Goal: Book appointment/travel/reservation

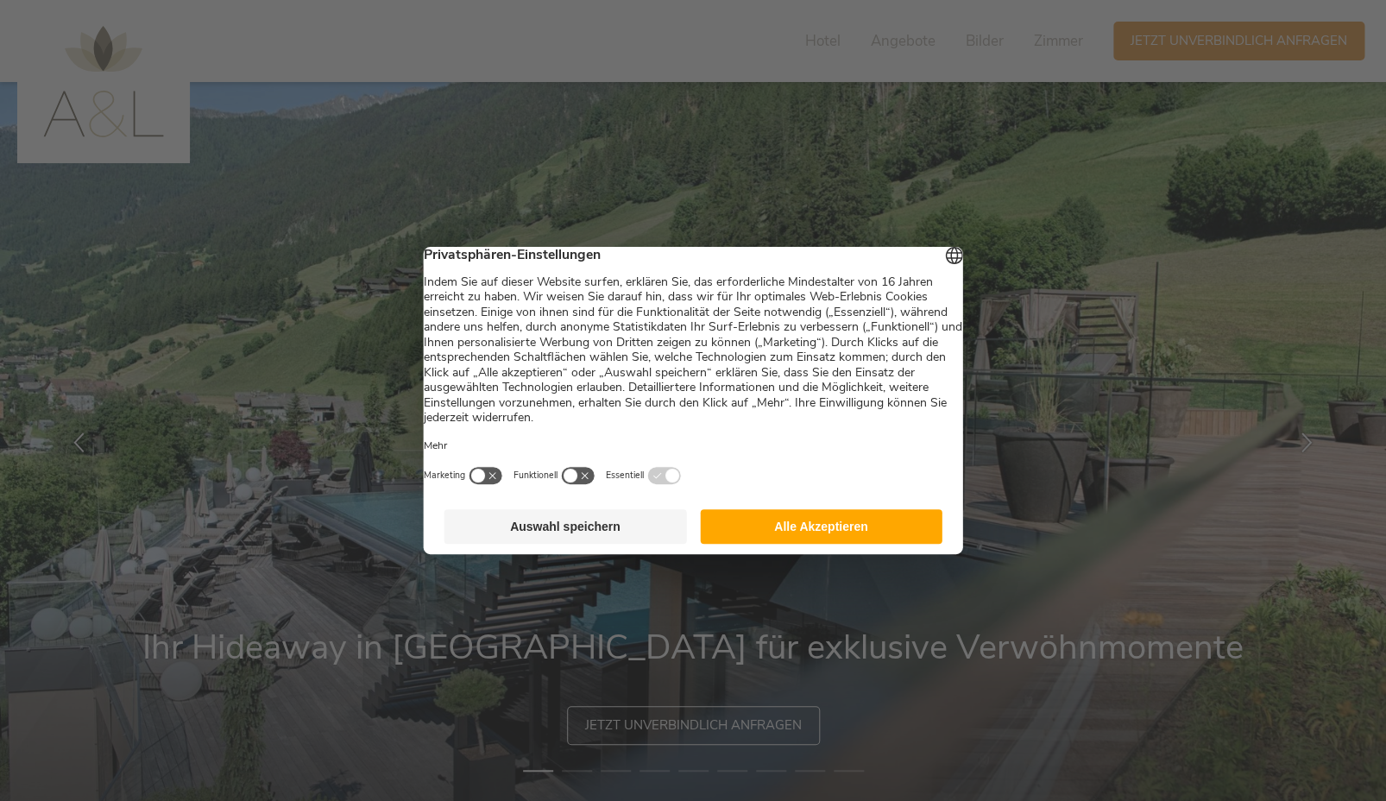
click at [650, 540] on button "Auswahl speichern" at bounding box center [565, 526] width 242 height 35
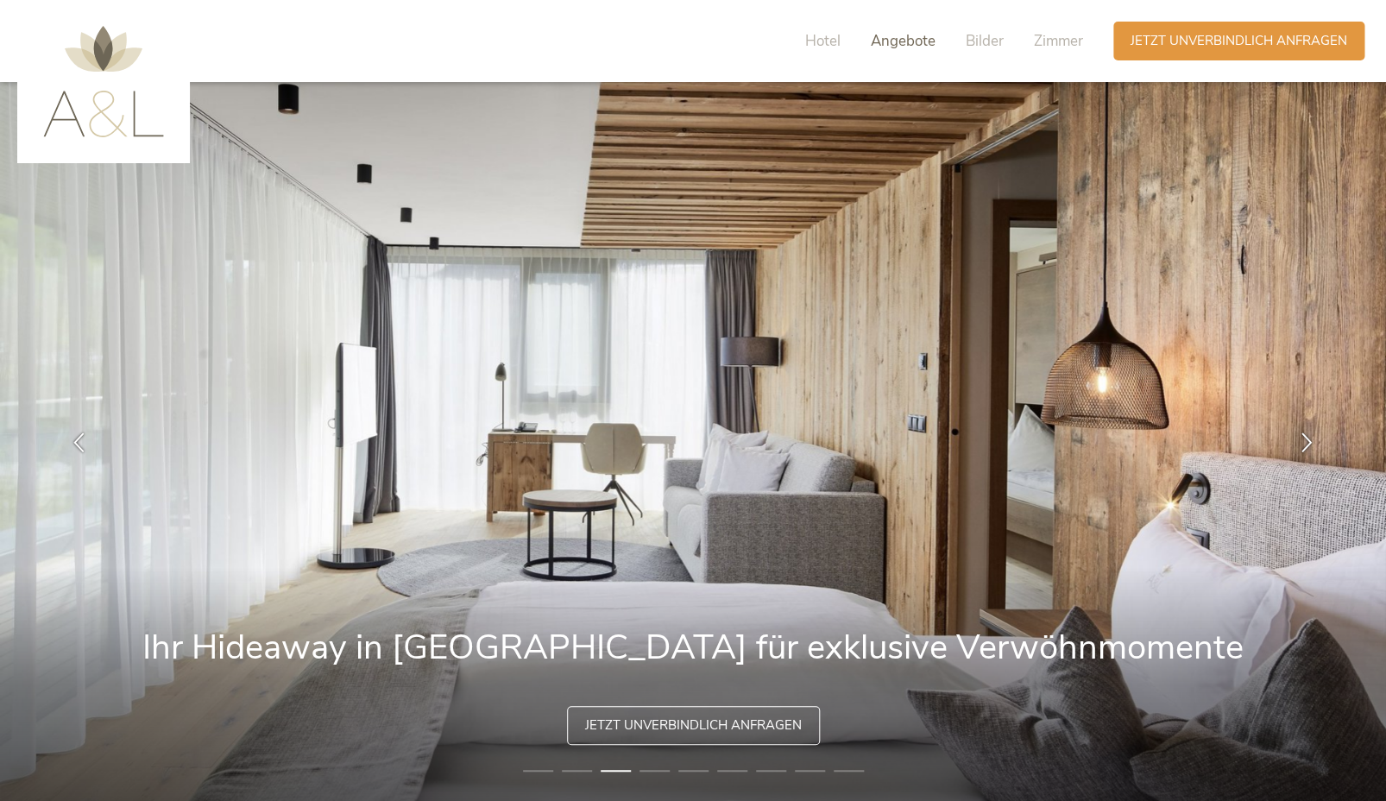
click at [898, 47] on span "Angebote" at bounding box center [903, 41] width 65 height 20
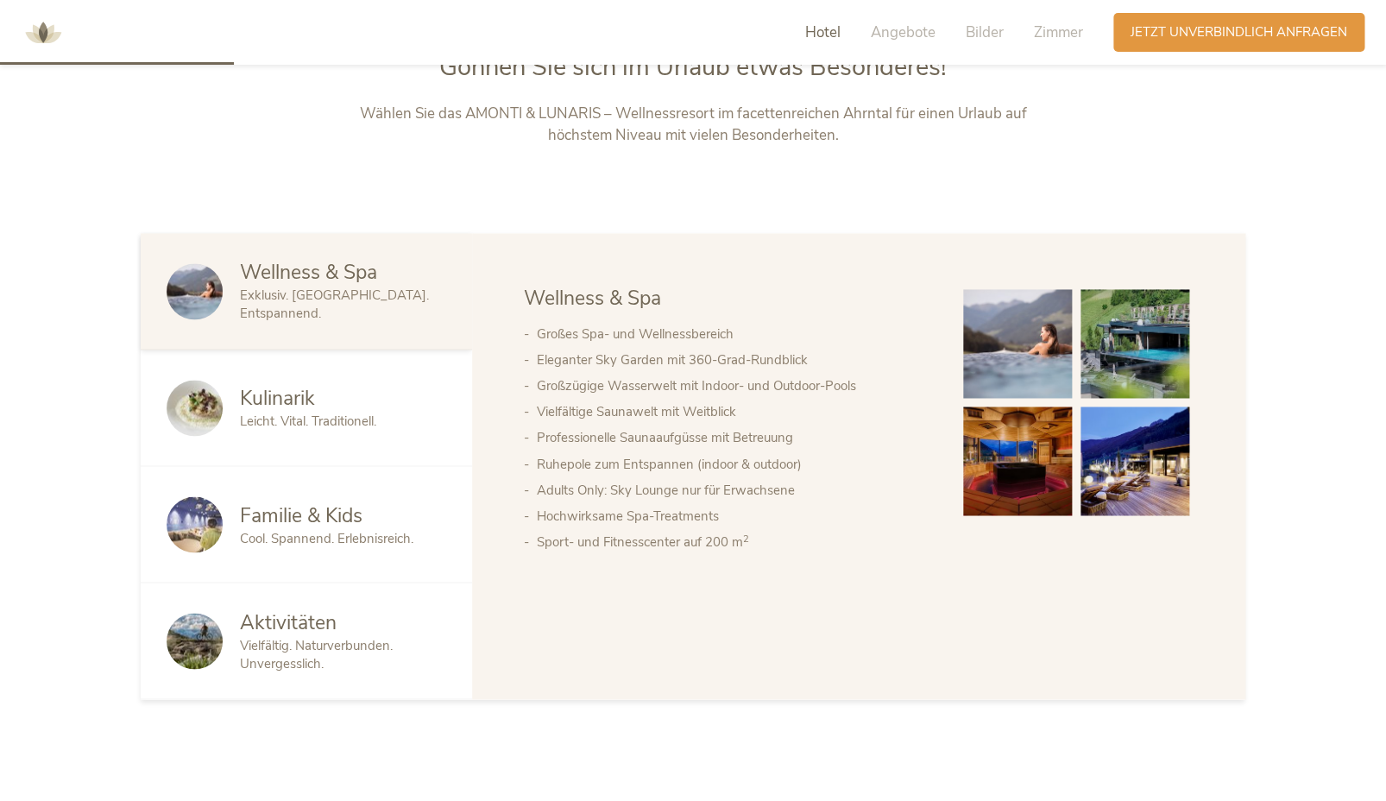
scroll to position [860, 0]
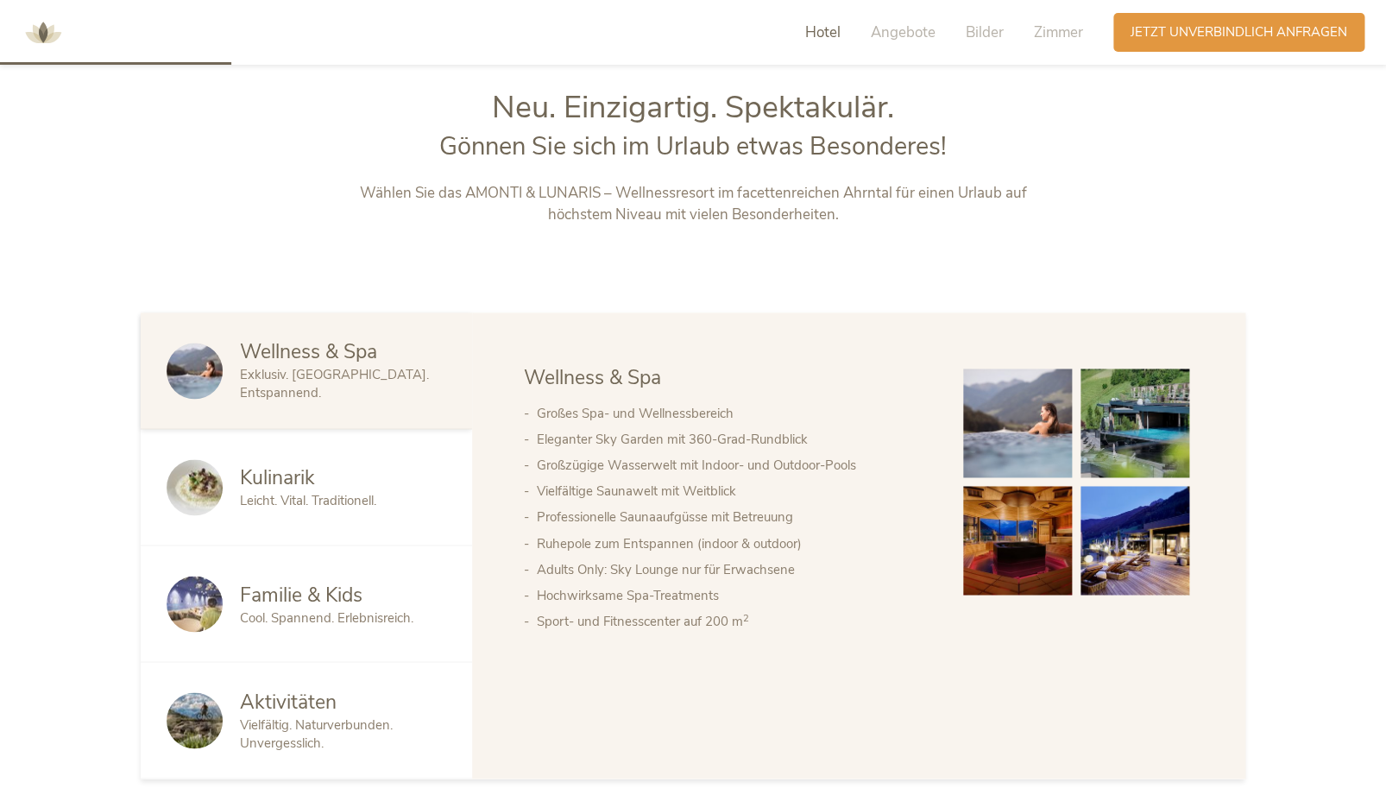
click at [818, 39] on span "Hotel" at bounding box center [822, 32] width 35 height 20
click at [299, 620] on span "Cool. Spannend. Erlebnisreich." at bounding box center [326, 617] width 173 height 17
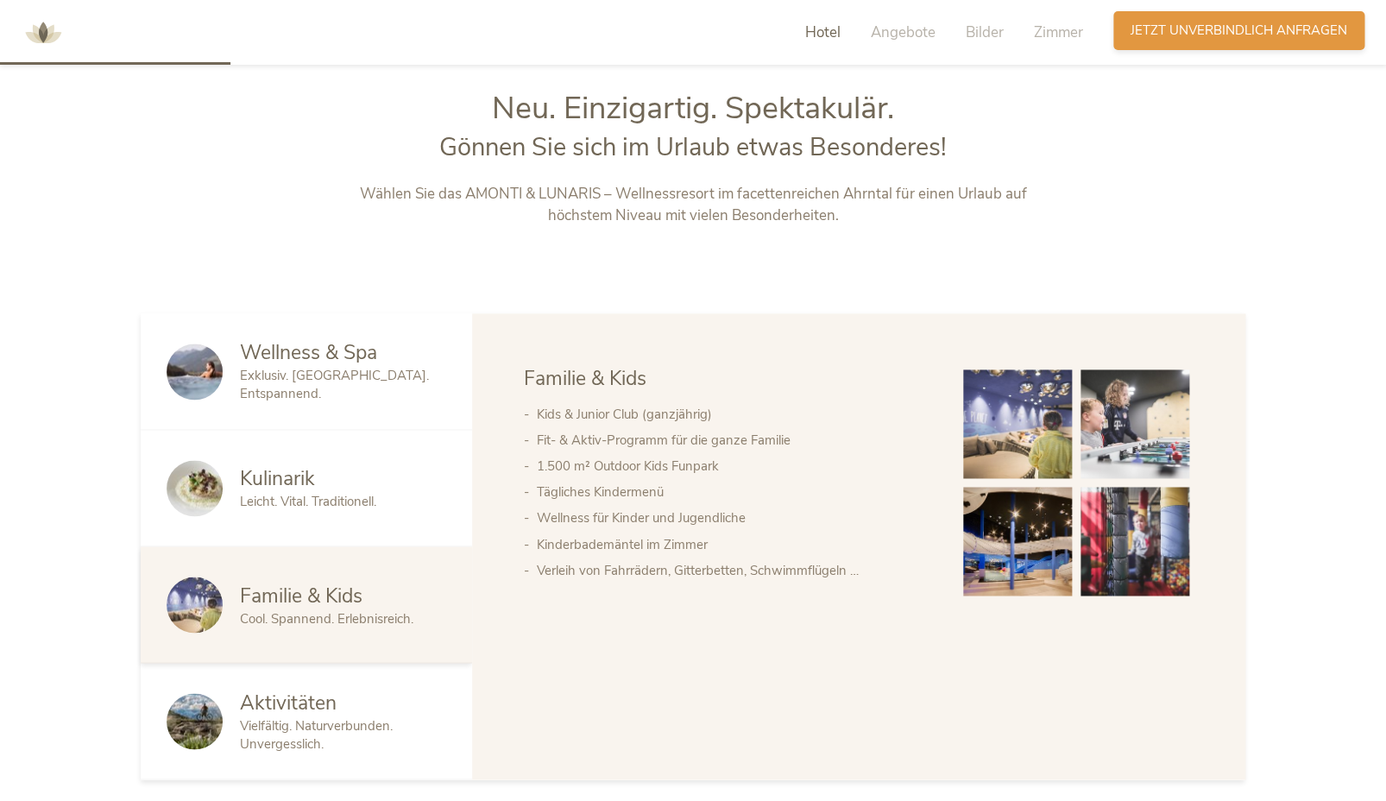
click at [1187, 34] on span "Jetzt unverbindlich anfragen" at bounding box center [1238, 31] width 217 height 18
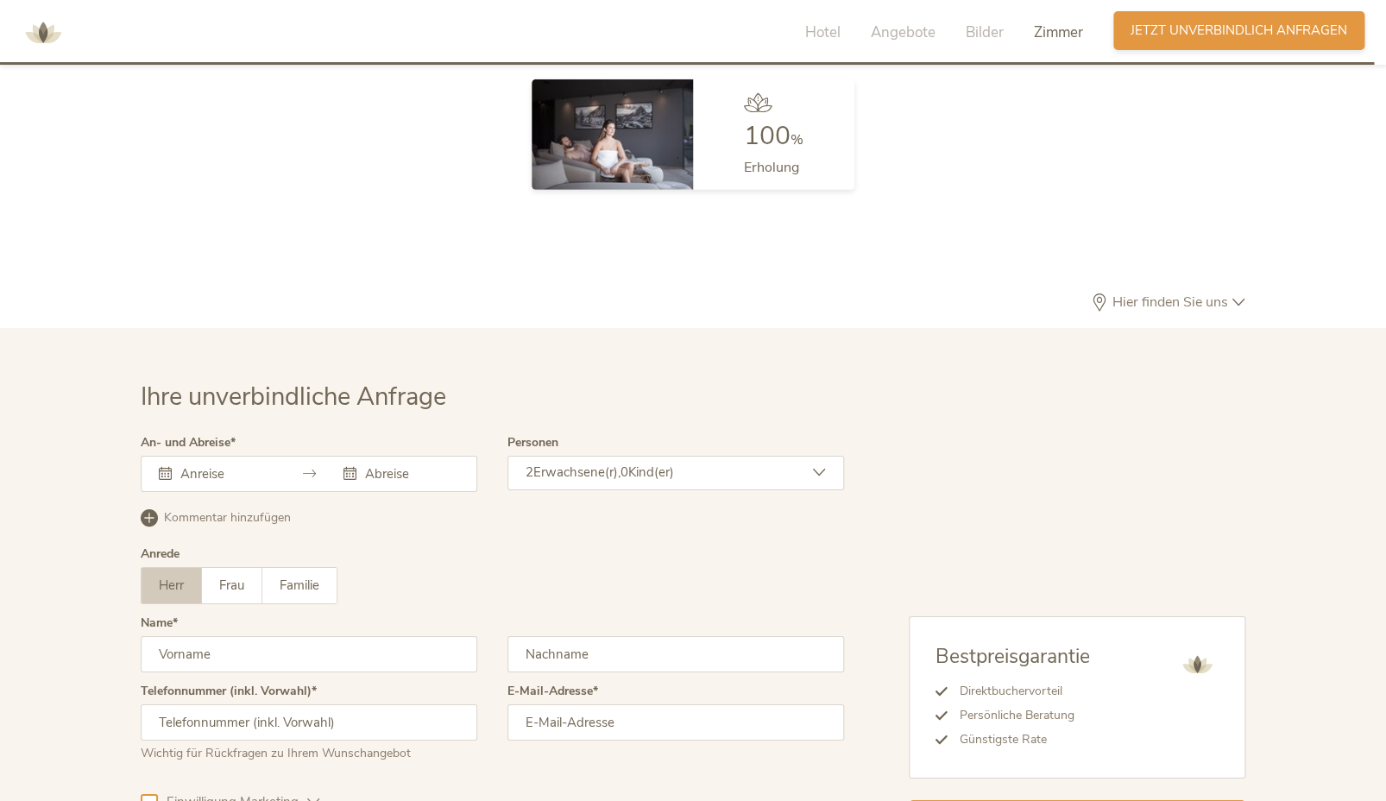
scroll to position [5167, 0]
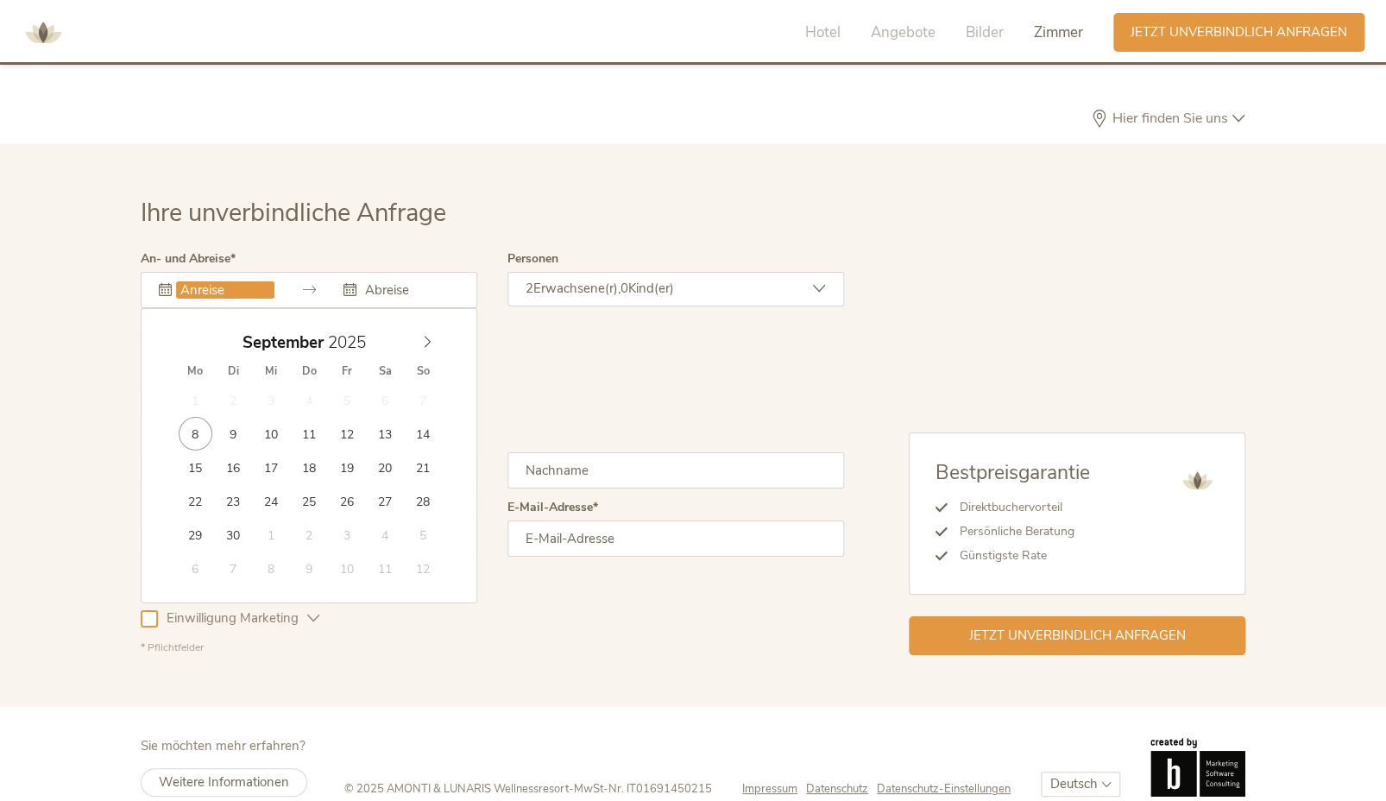
click at [252, 281] on input "text" at bounding box center [225, 289] width 98 height 17
click at [425, 336] on icon at bounding box center [427, 342] width 12 height 12
type input "[DATE]"
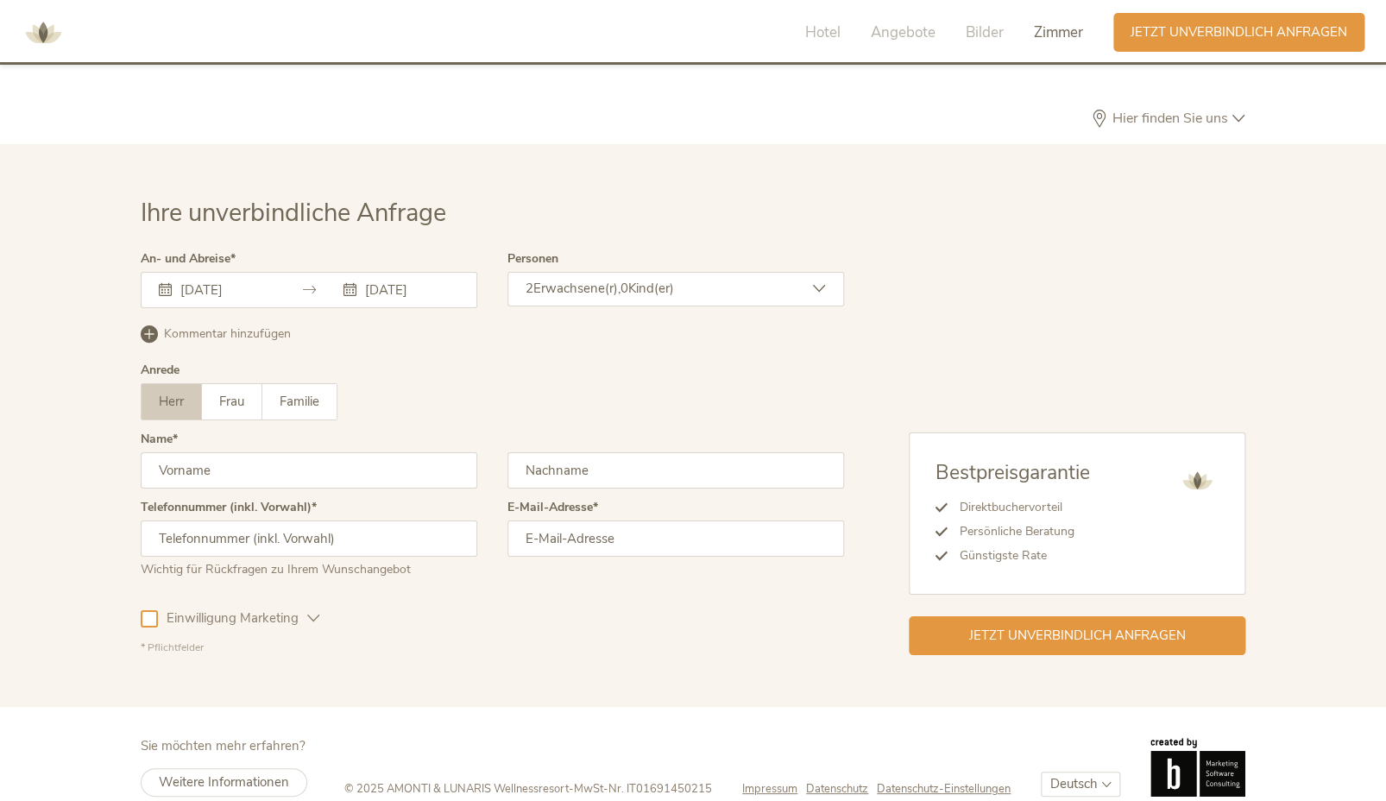
click at [674, 280] on span "Kind(er)" at bounding box center [651, 288] width 46 height 17
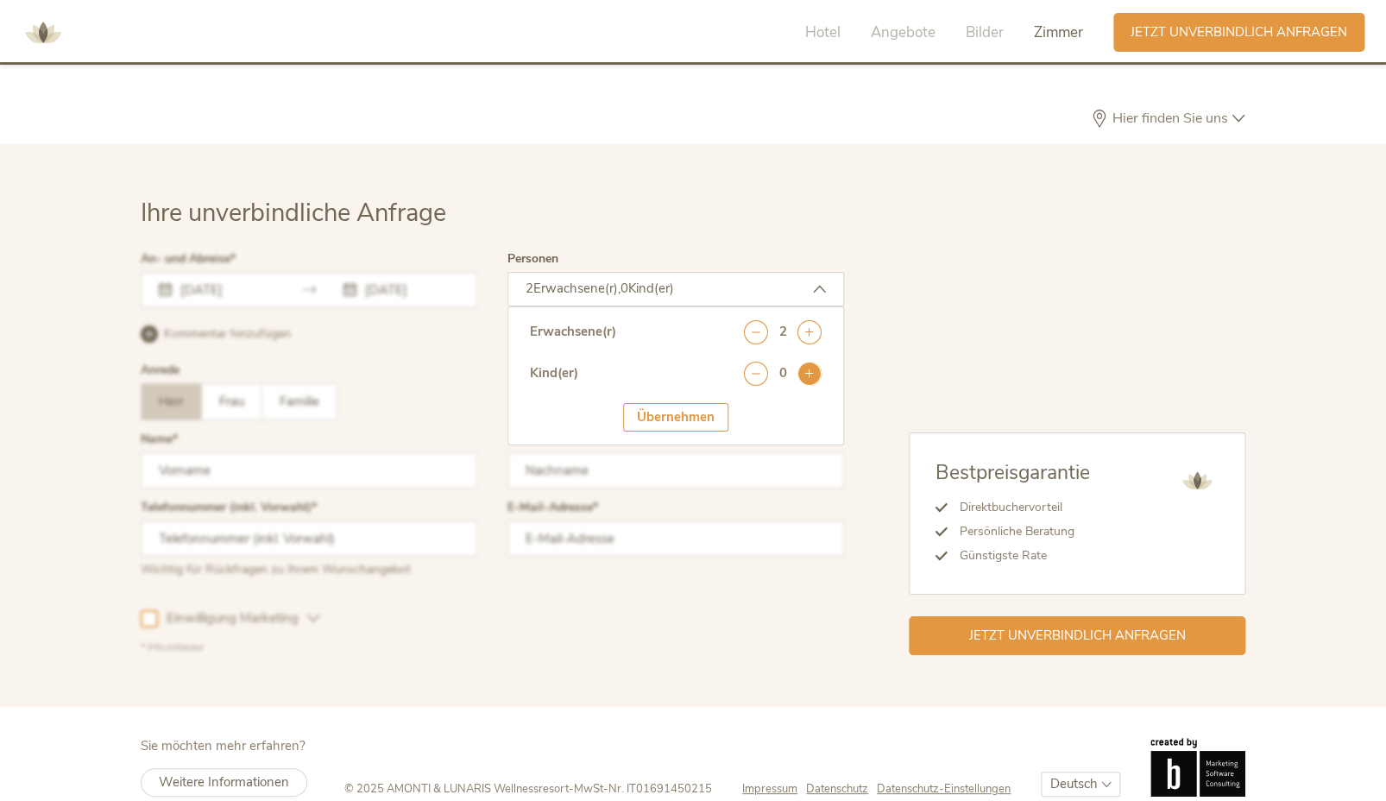
click at [809, 362] on icon at bounding box center [809, 374] width 24 height 24
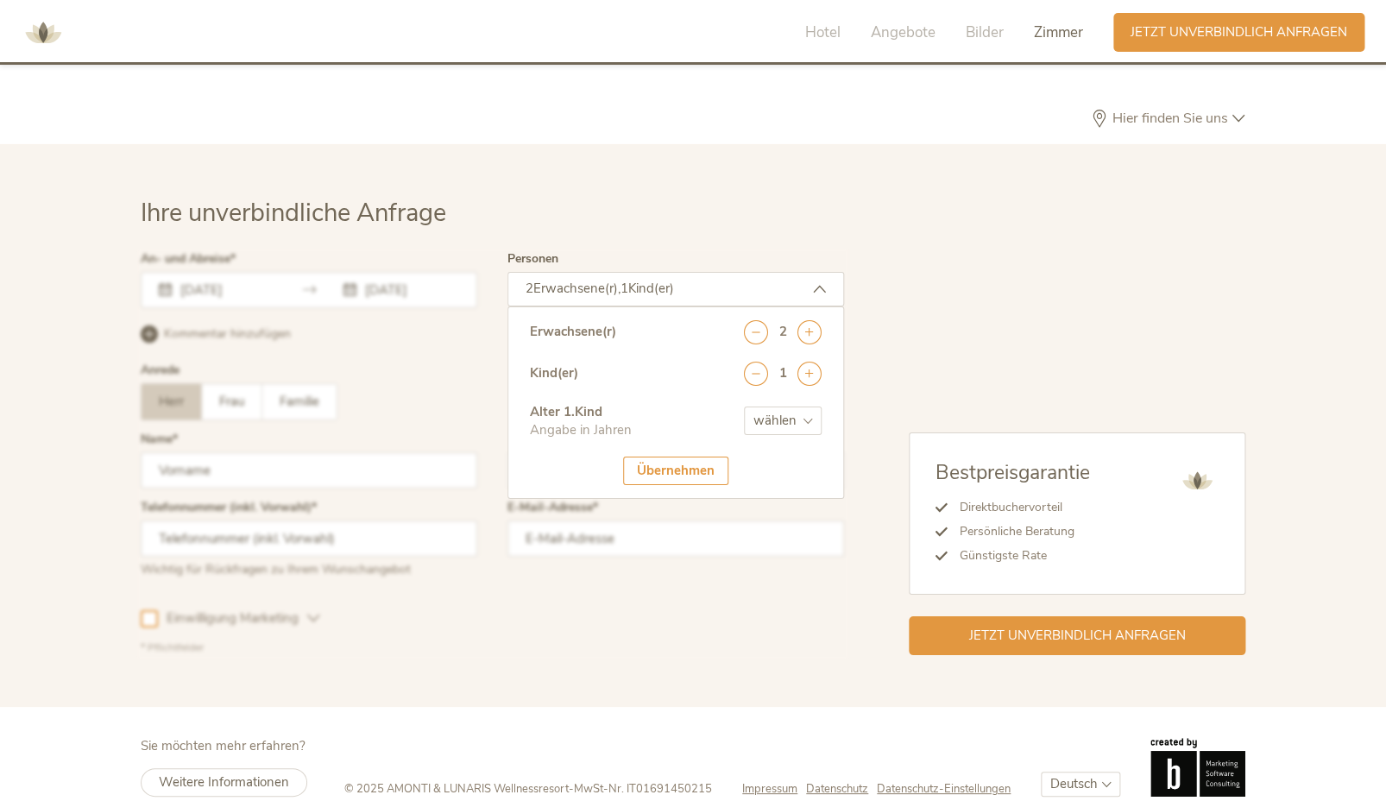
select select "5"
click option "5" at bounding box center [0, 0] width 0 height 0
click at [701, 456] on div "Übernehmen" at bounding box center [675, 470] width 105 height 28
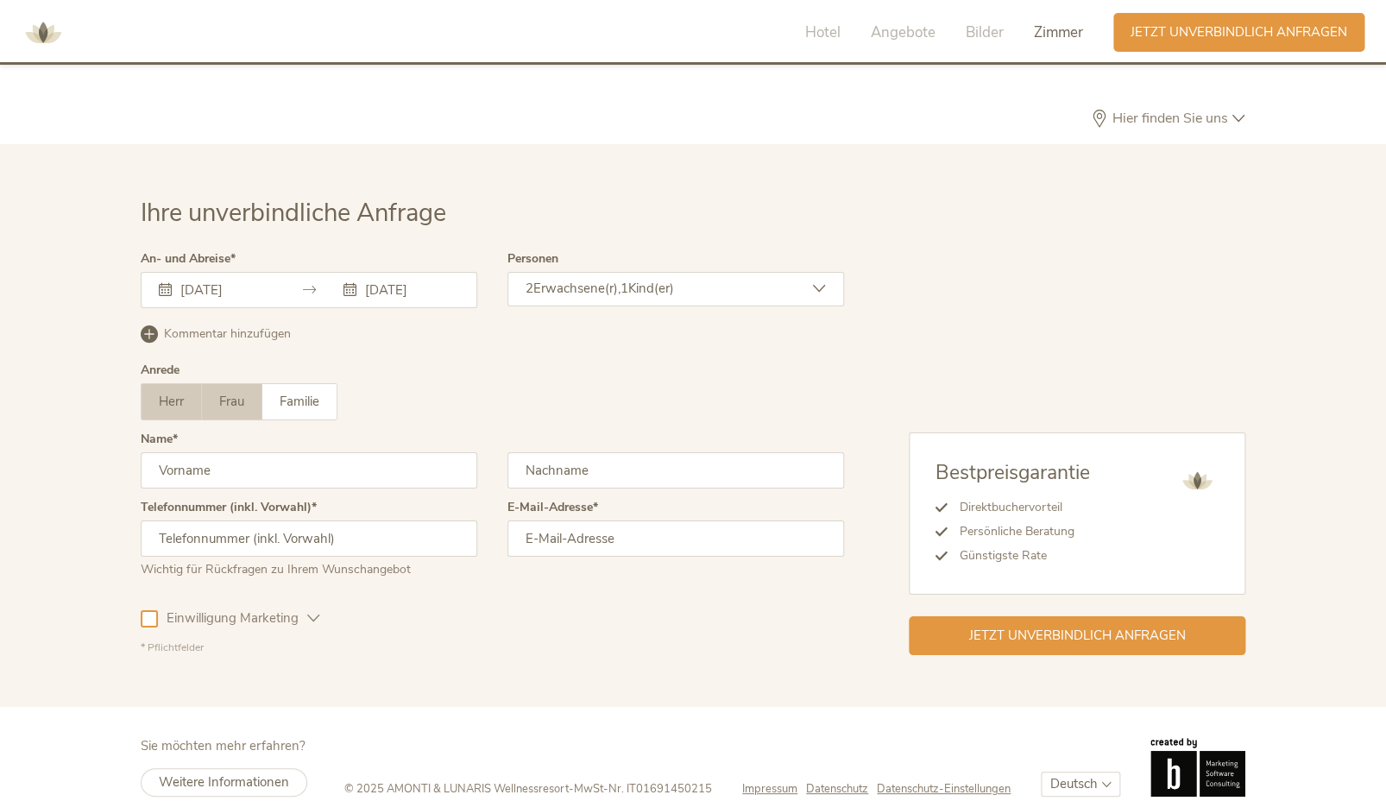
click at [244, 393] on span "Frau" at bounding box center [231, 401] width 25 height 17
click at [221, 452] on input "text" at bounding box center [309, 470] width 337 height 36
type input "Noëmi"
type input "Bechtiger"
click at [343, 520] on input "text" at bounding box center [309, 538] width 337 height 36
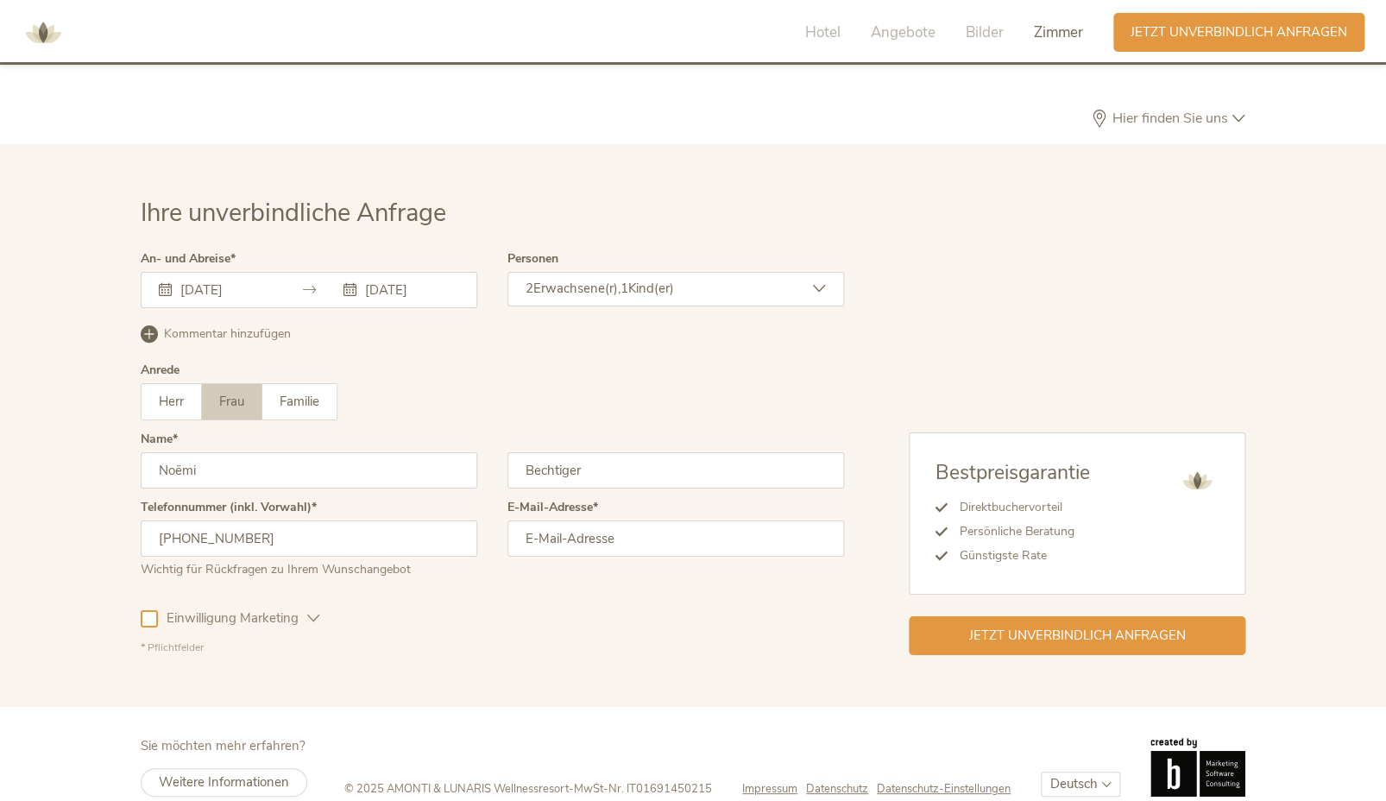
type input "[PHONE_NUMBER]"
click at [593, 520] on input "email" at bounding box center [675, 538] width 337 height 36
click at [676, 520] on input "[PERSON_NAME]" at bounding box center [675, 538] width 337 height 36
type input "[PERSON_NAME][EMAIL_ADDRESS][DOMAIN_NAME]"
click at [1060, 625] on span "Jetzt unverbindlich anfragen" at bounding box center [1077, 634] width 217 height 18
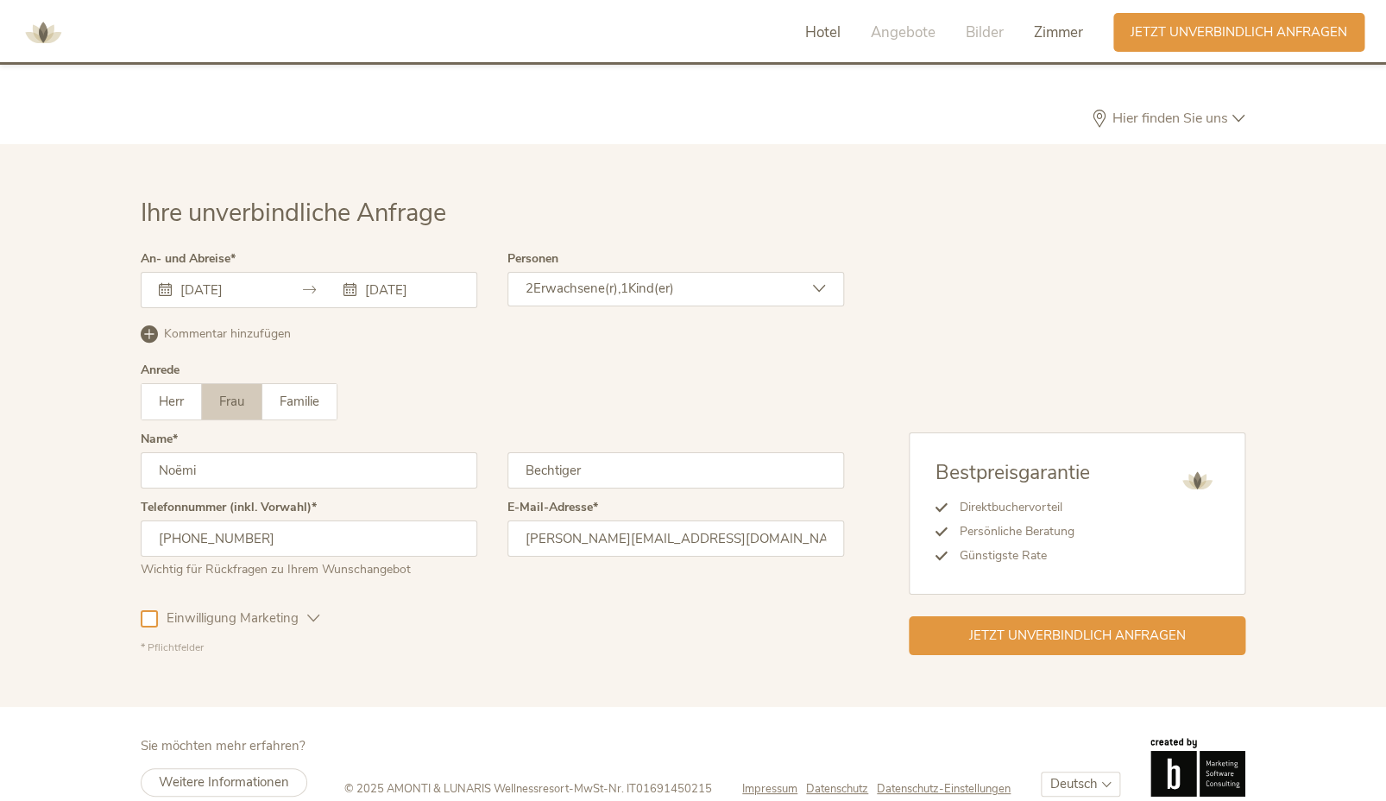
click at [834, 35] on span "Hotel" at bounding box center [822, 32] width 35 height 20
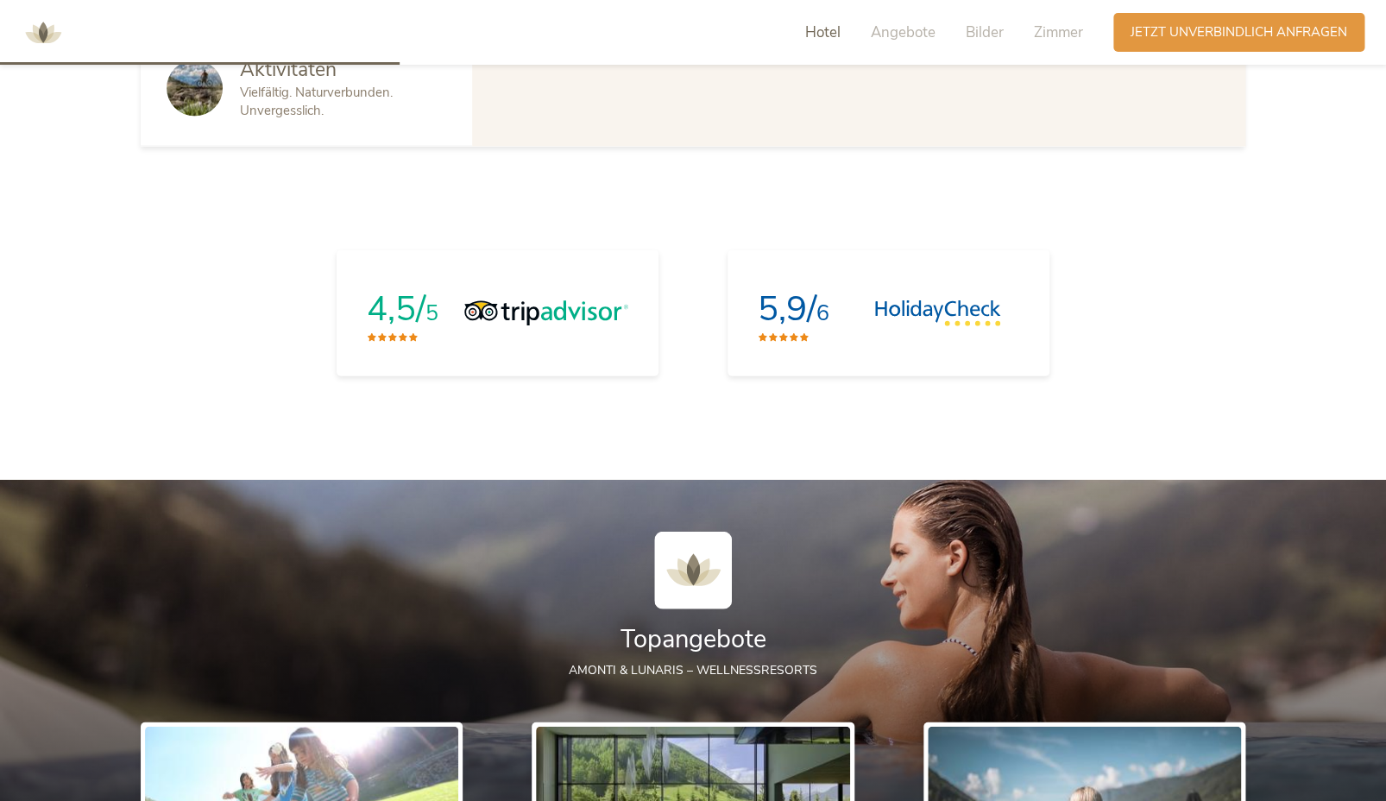
scroll to position [1488, 0]
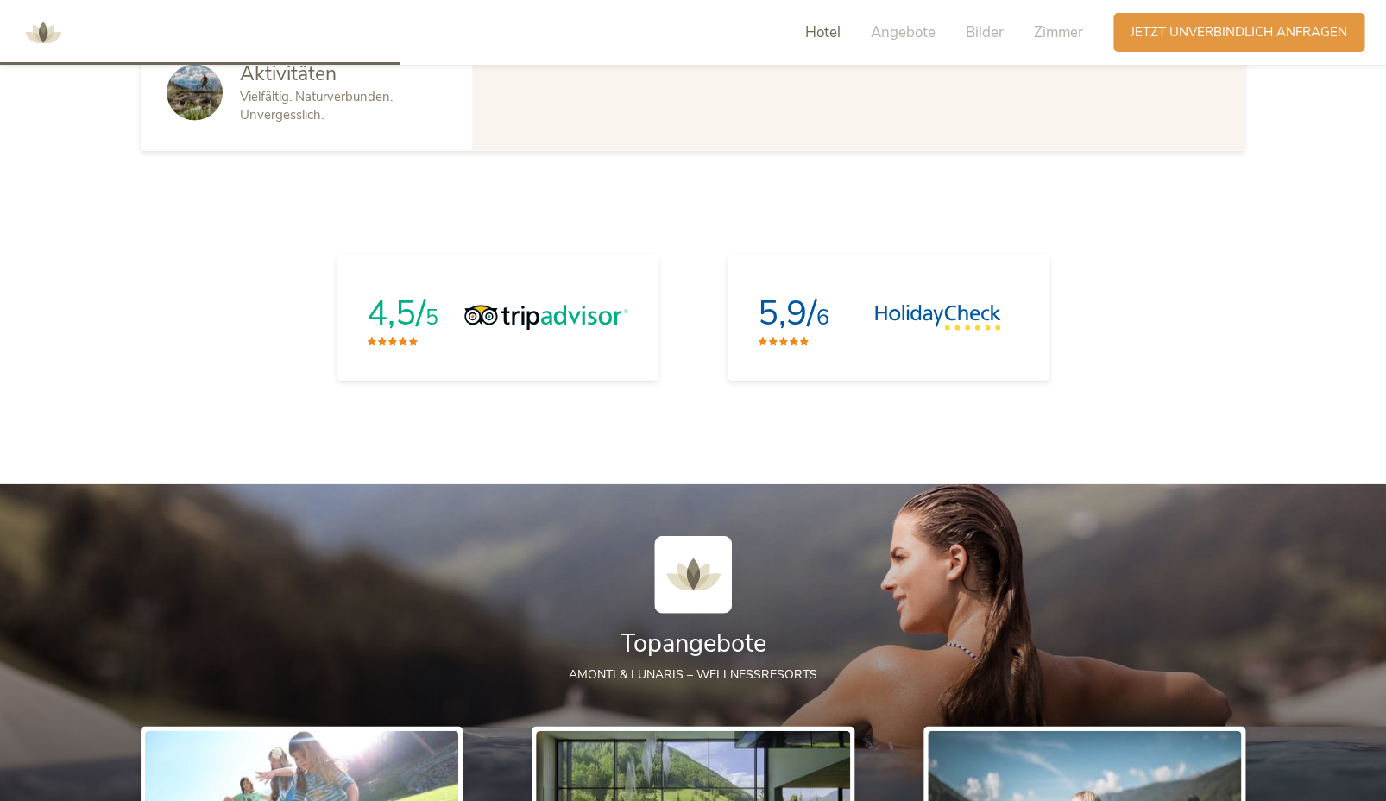
click at [823, 30] on span "Hotel" at bounding box center [822, 32] width 35 height 20
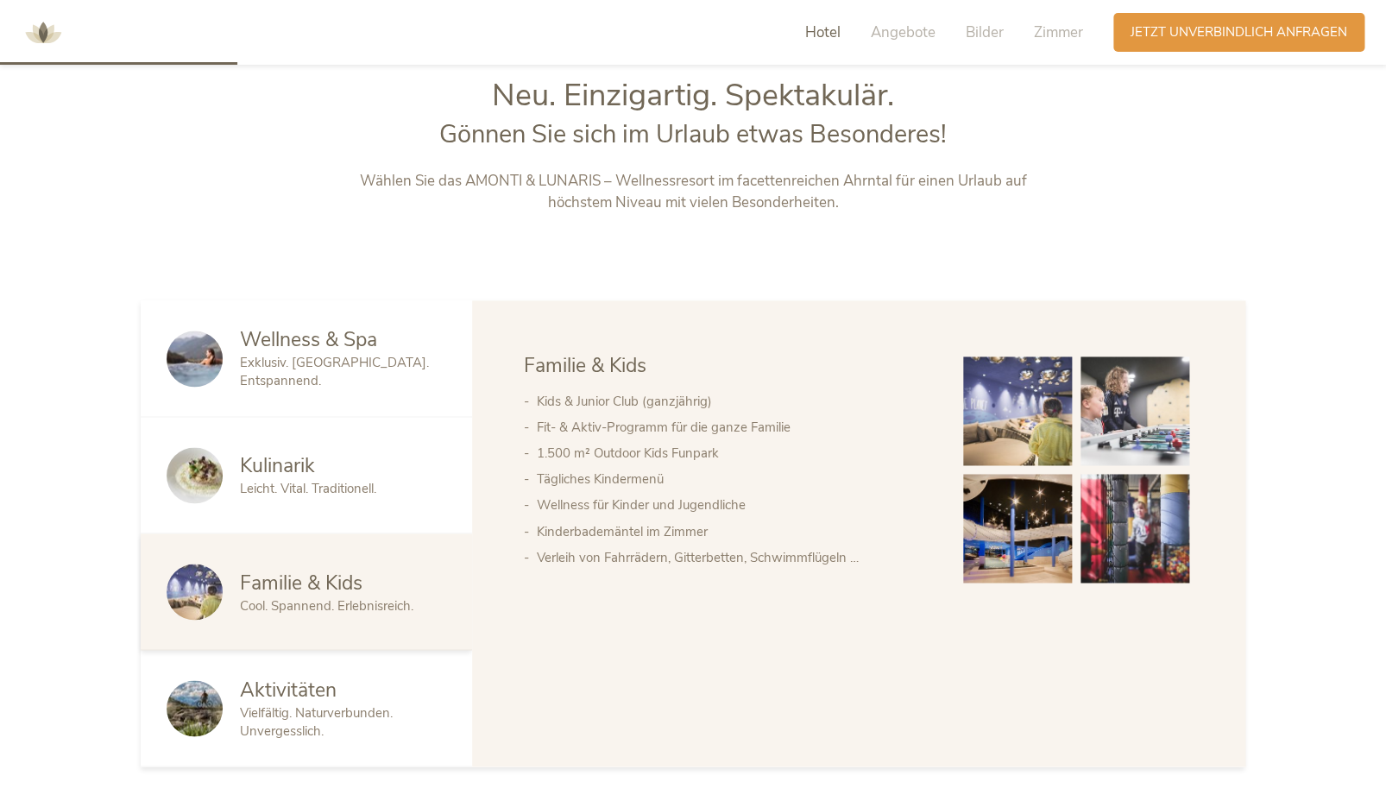
scroll to position [859, 0]
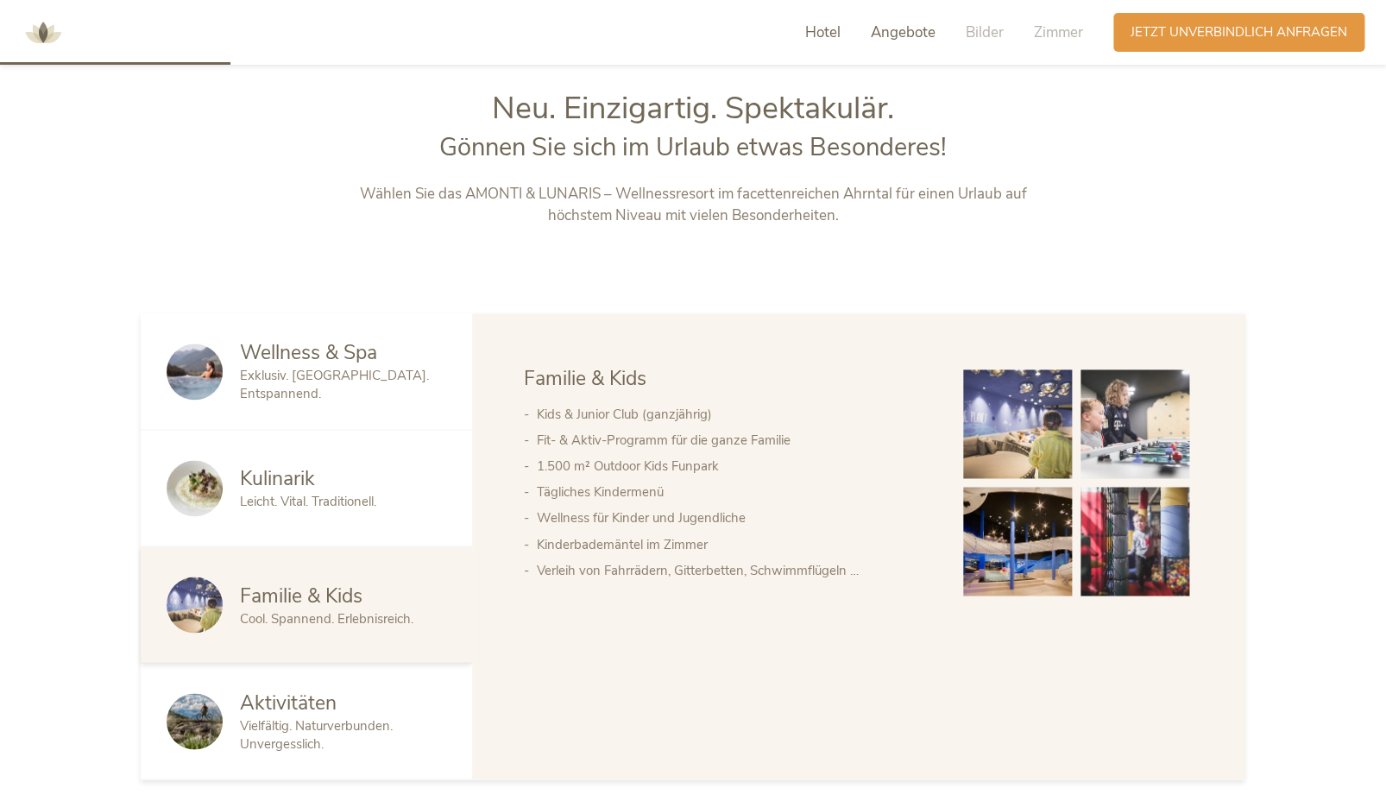
click at [916, 36] on span "Angebote" at bounding box center [903, 32] width 65 height 20
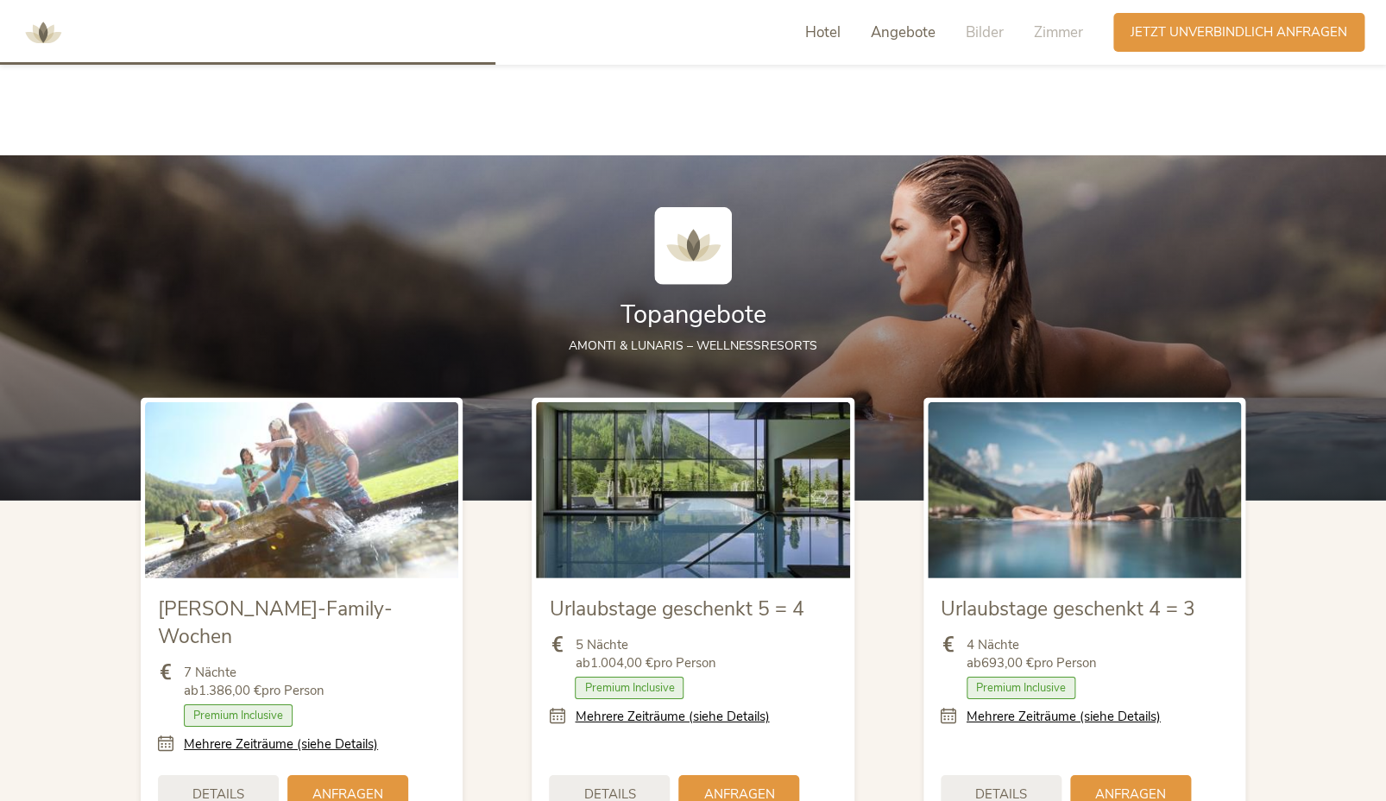
scroll to position [1885, 0]
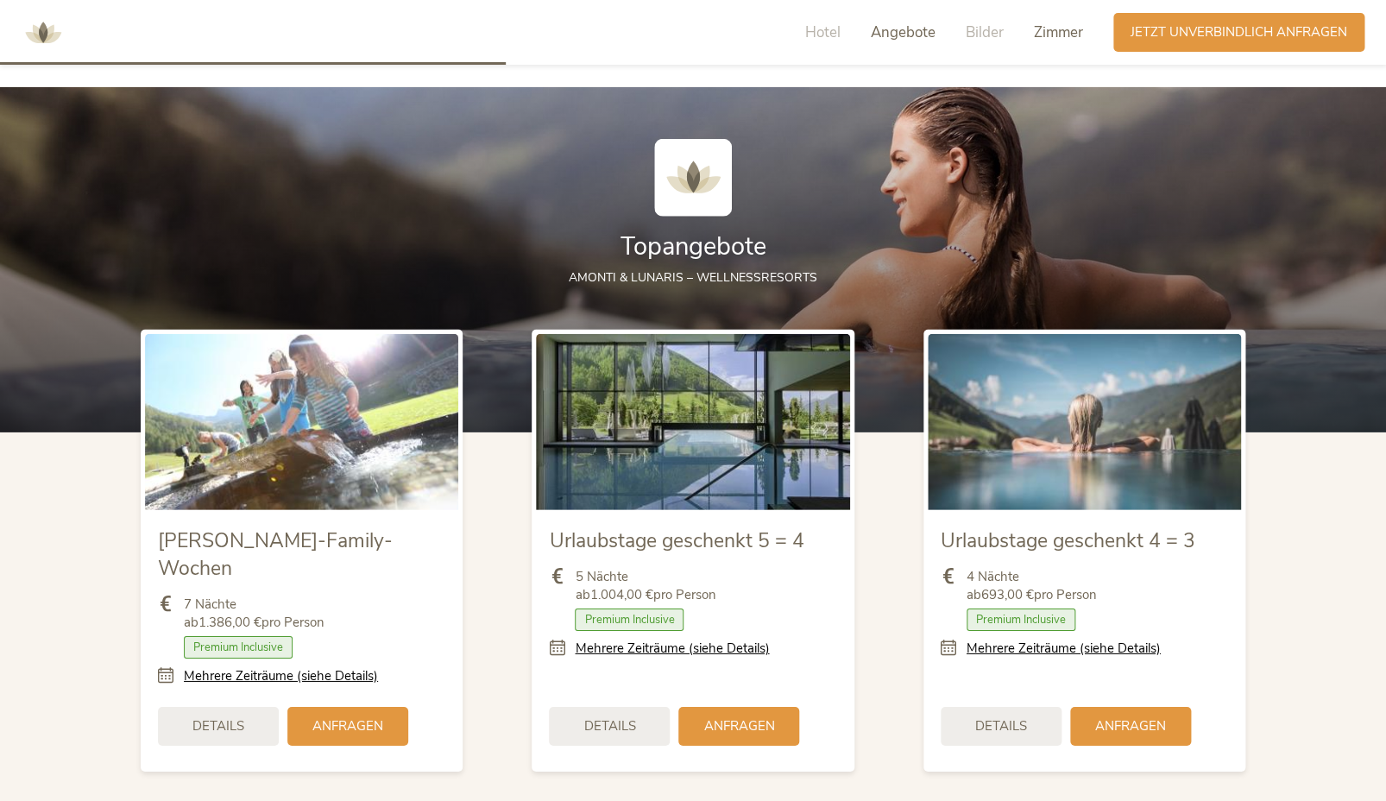
click at [1044, 36] on span "Zimmer" at bounding box center [1058, 32] width 49 height 20
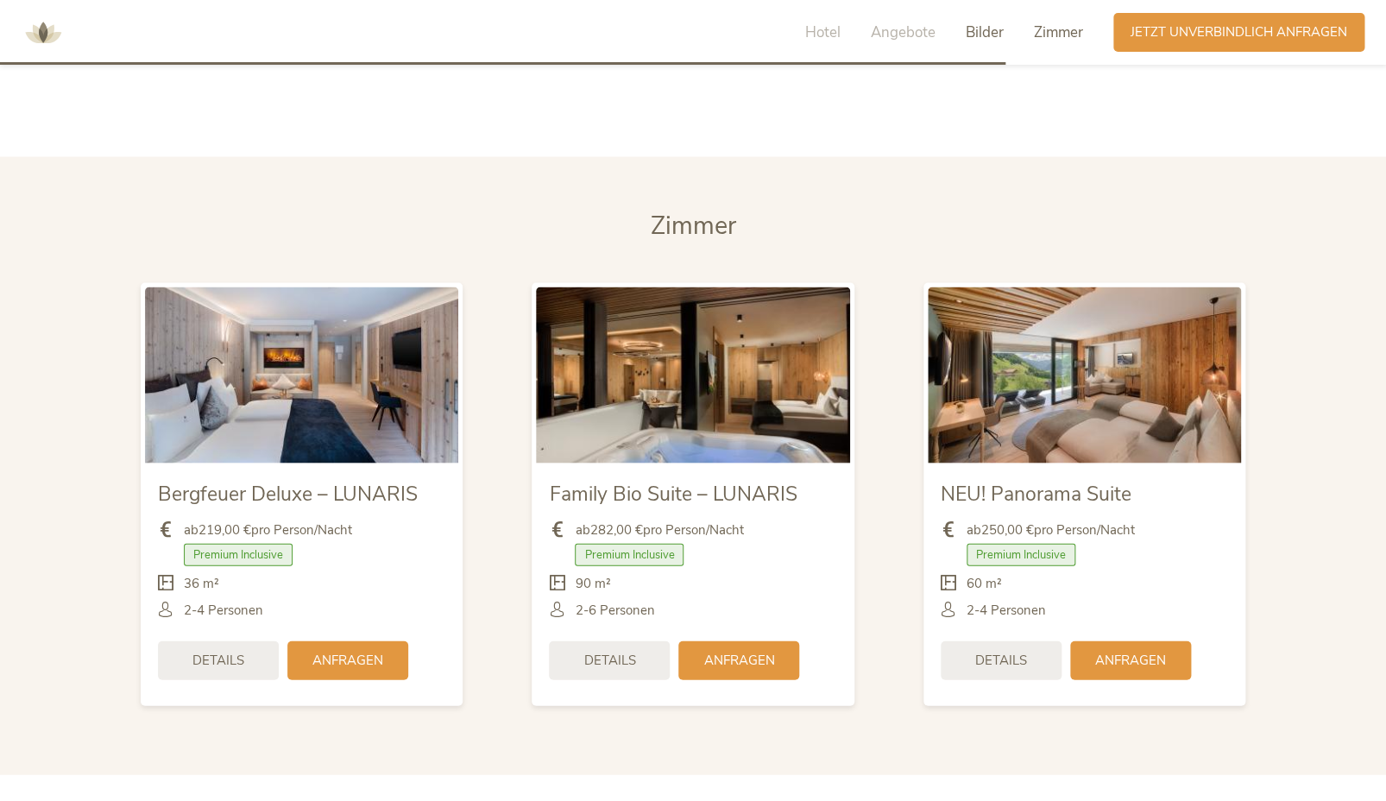
scroll to position [4081, 0]
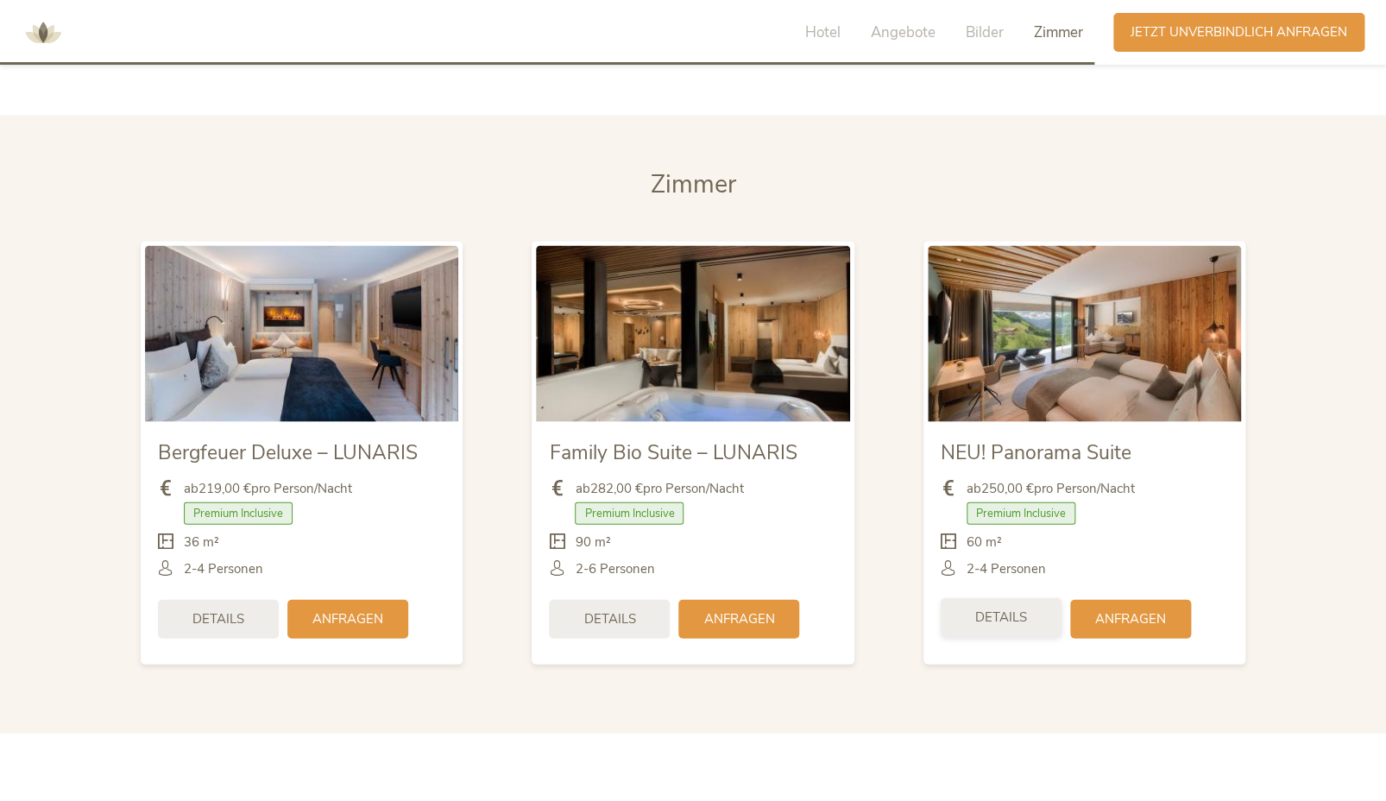
click at [1016, 598] on div "Details" at bounding box center [1001, 616] width 121 height 39
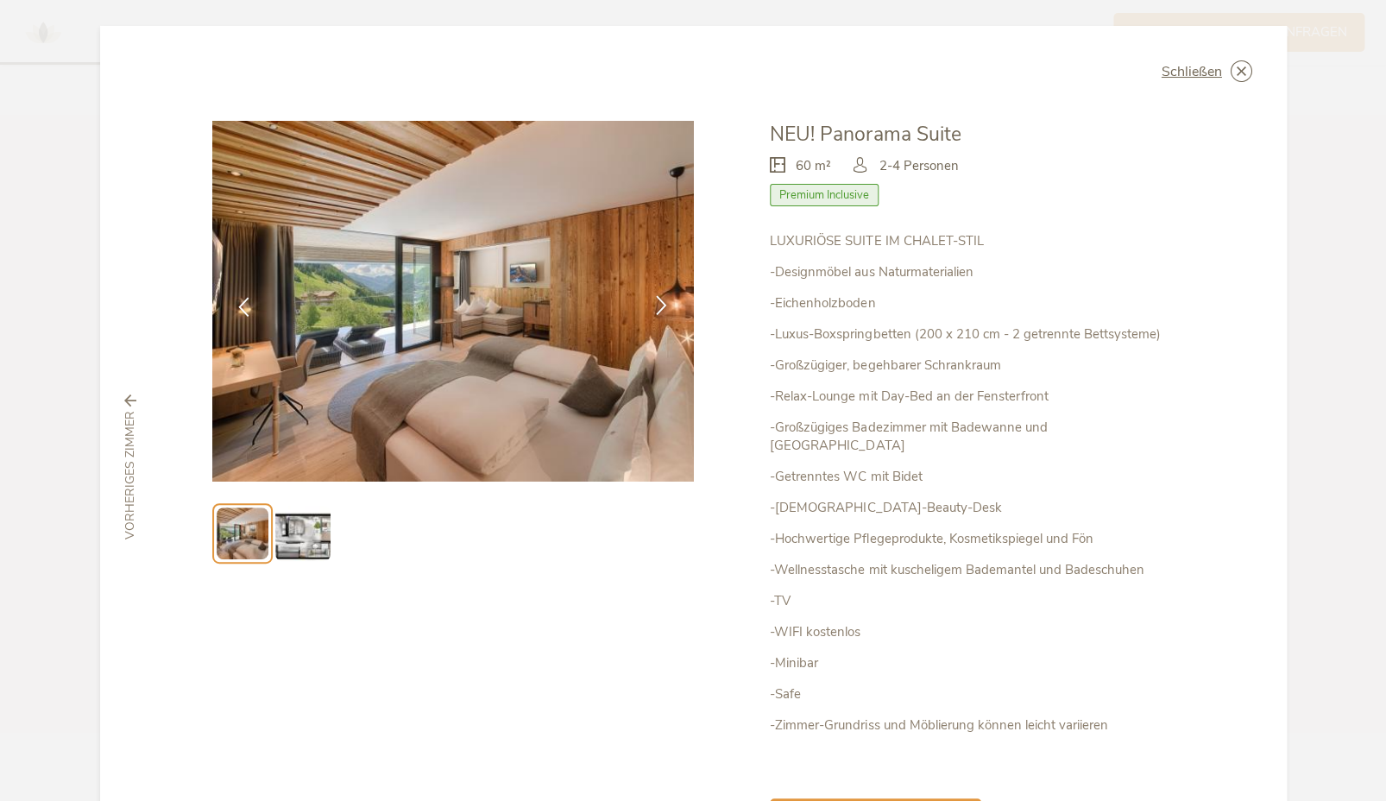
click at [652, 304] on icon at bounding box center [662, 305] width 20 height 20
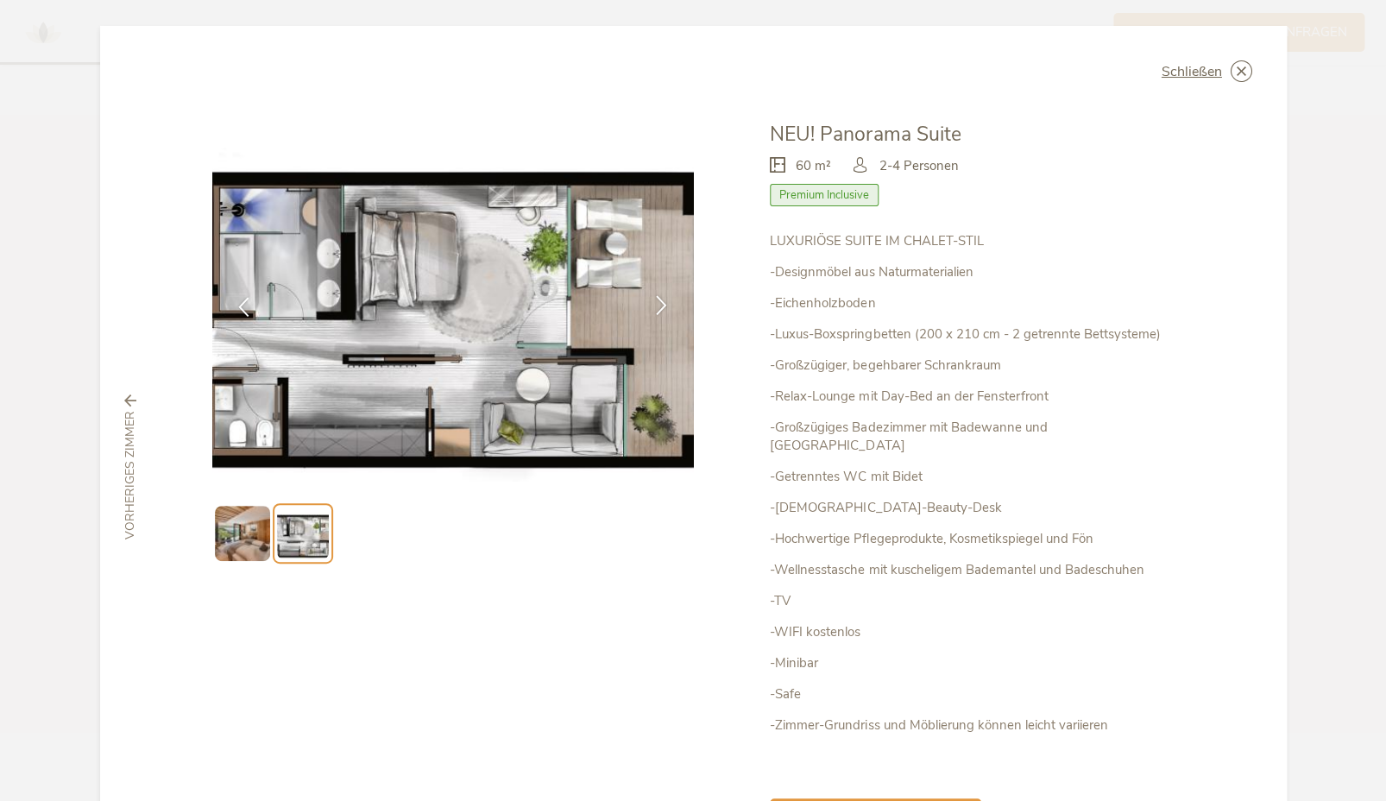
click at [652, 304] on icon at bounding box center [662, 305] width 20 height 20
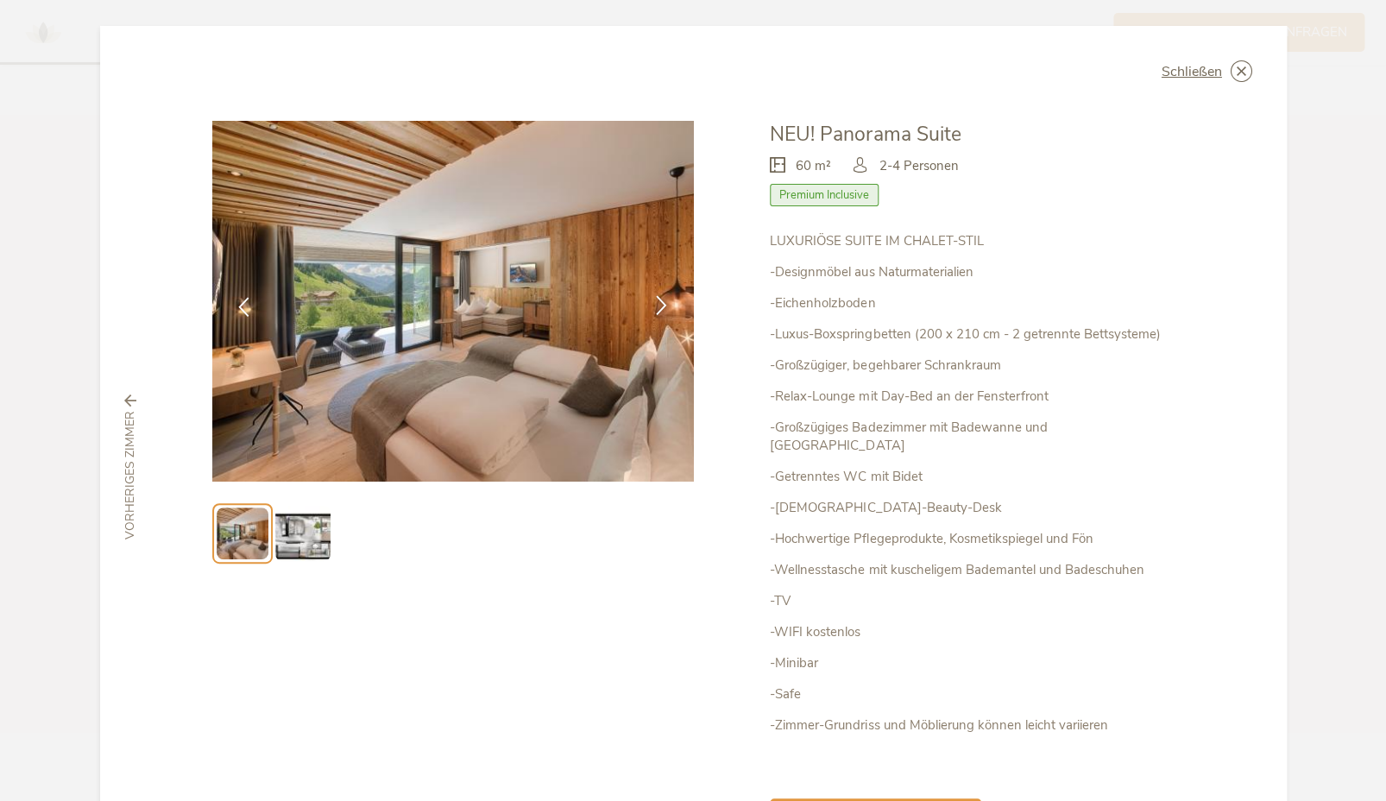
click at [652, 304] on icon at bounding box center [662, 305] width 20 height 20
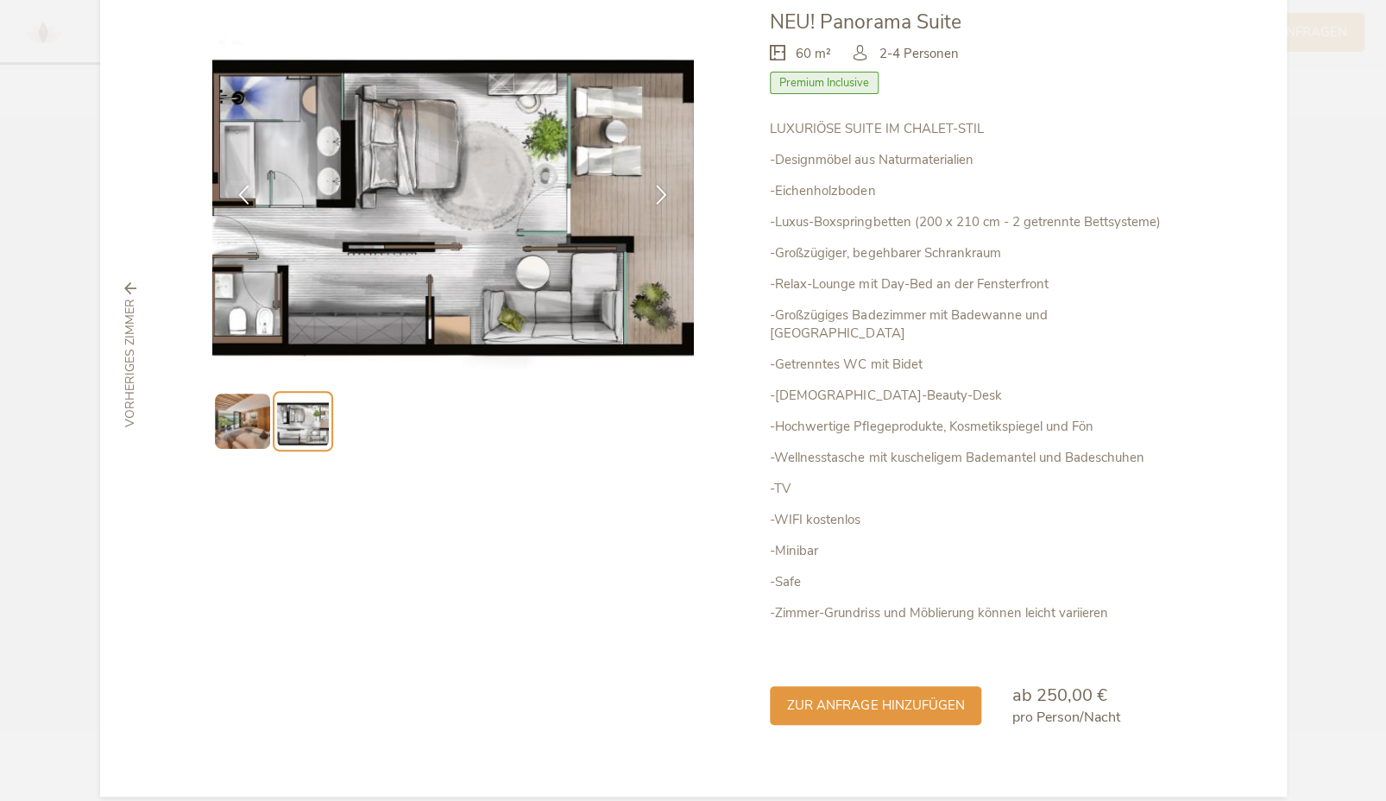
scroll to position [116, 0]
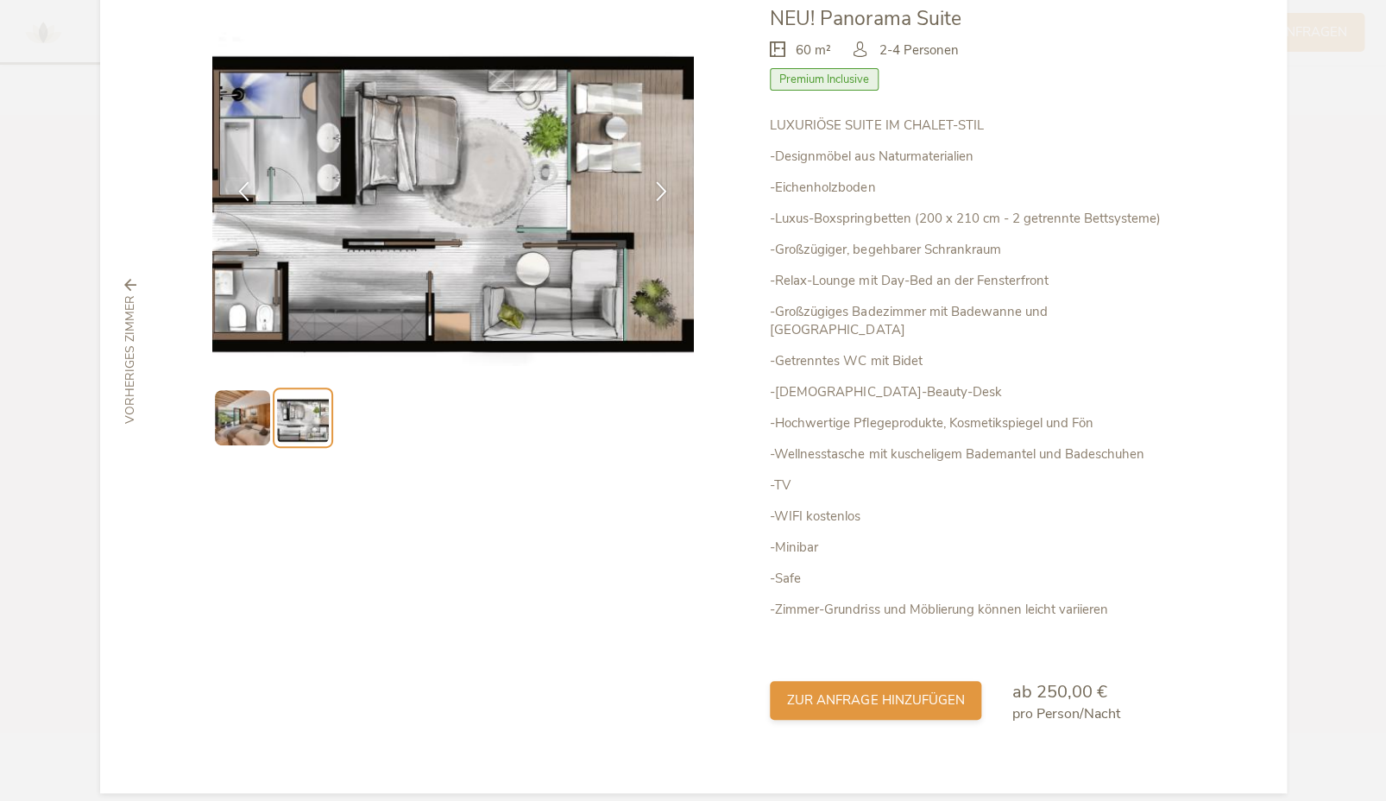
click at [860, 691] on span "zur Anfrage hinzufügen" at bounding box center [875, 700] width 177 height 18
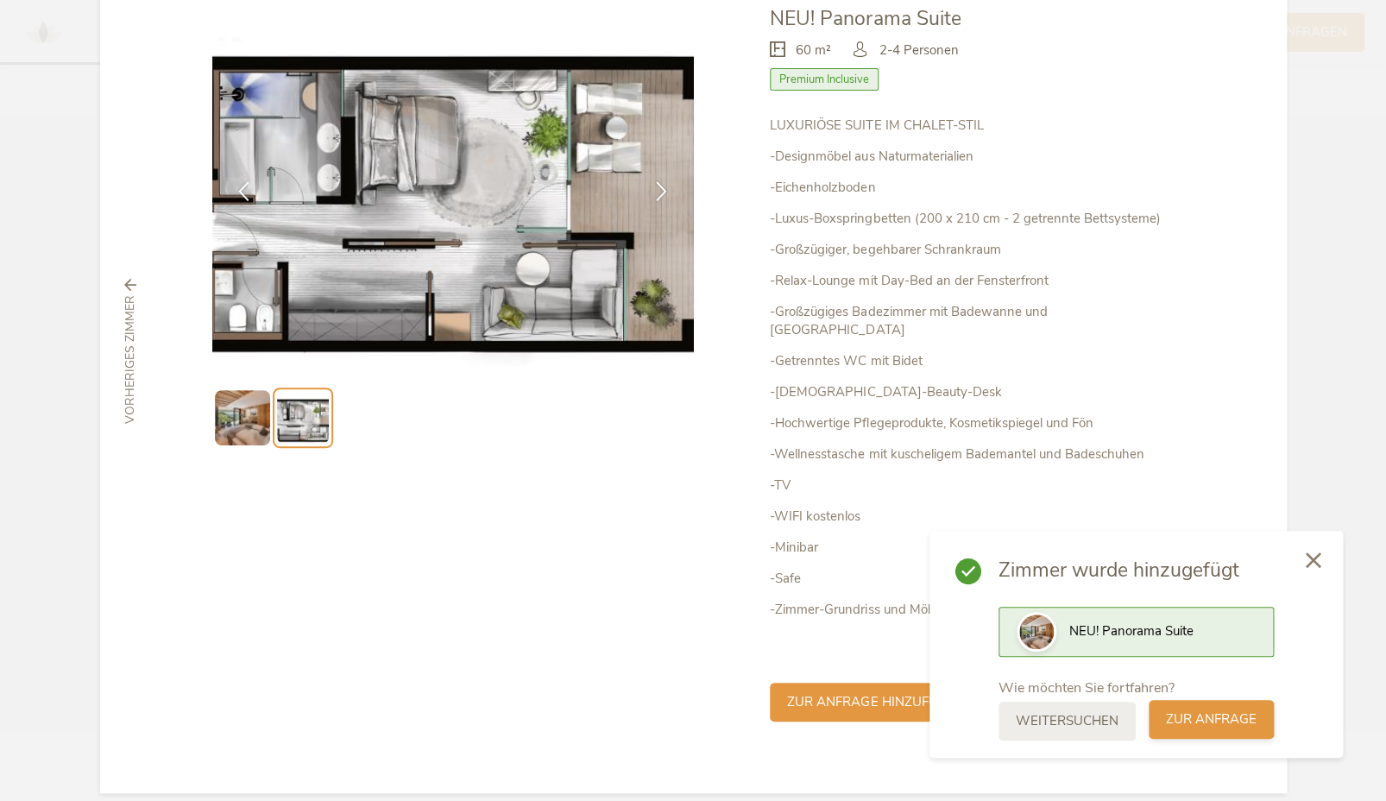
click at [1200, 715] on span "zur Anfrage" at bounding box center [1211, 719] width 91 height 18
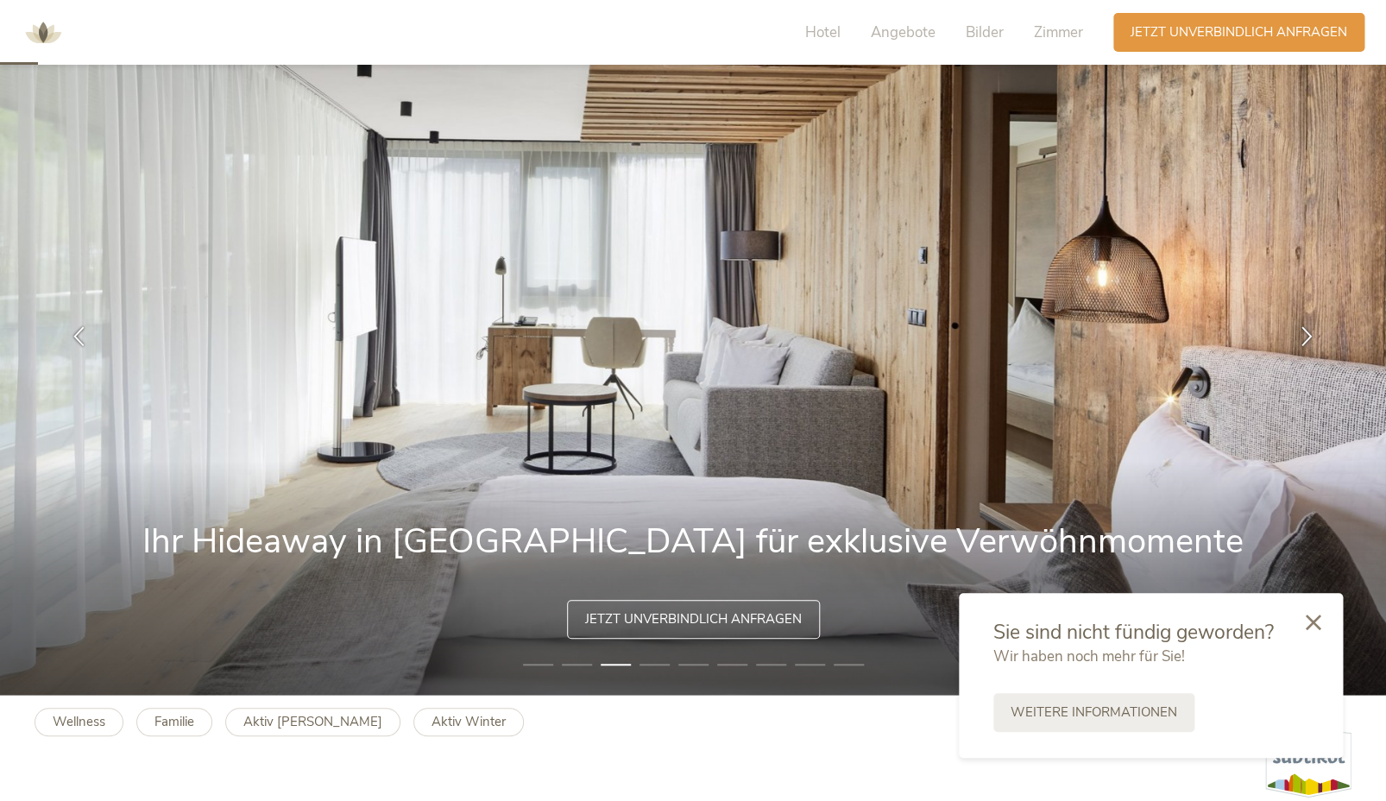
scroll to position [0, 0]
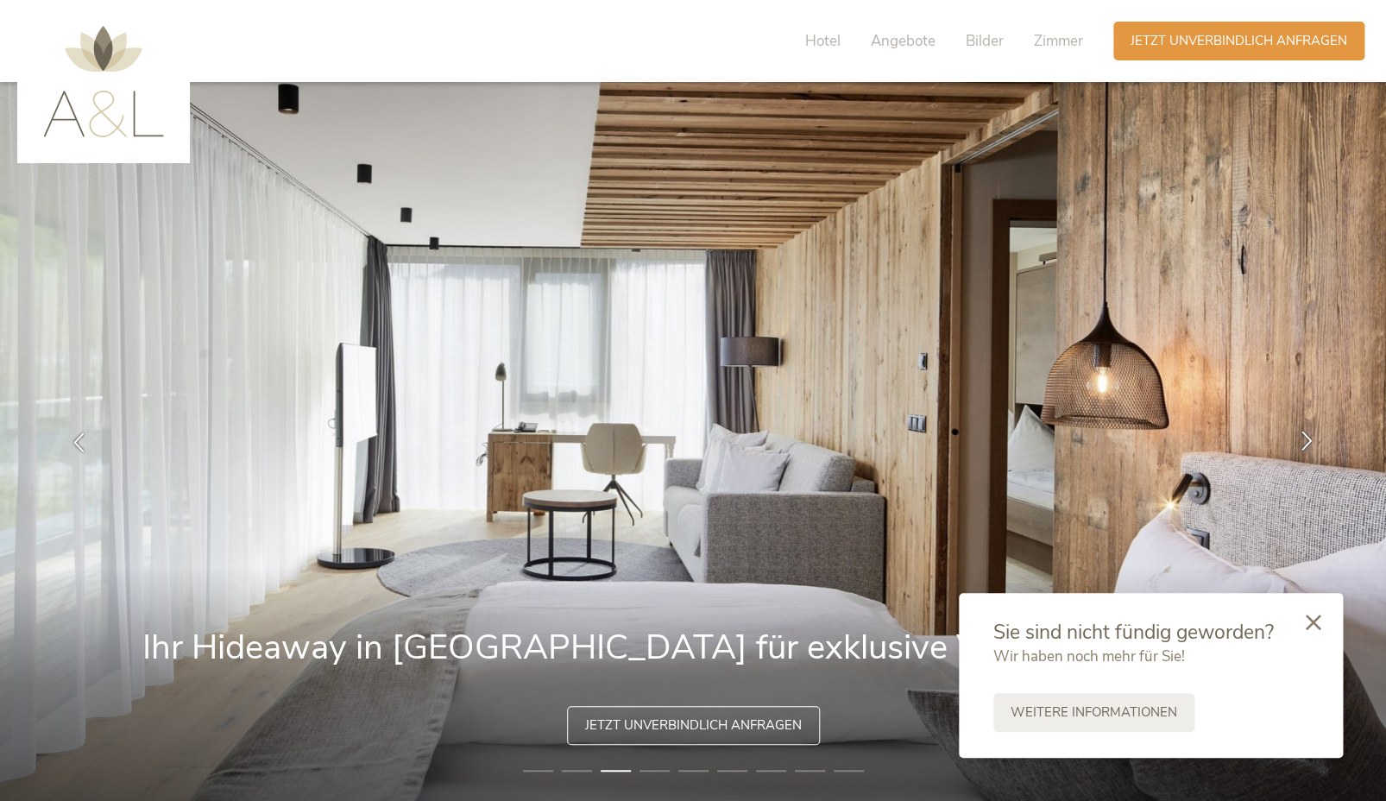
click at [1306, 433] on icon at bounding box center [1307, 440] width 20 height 20
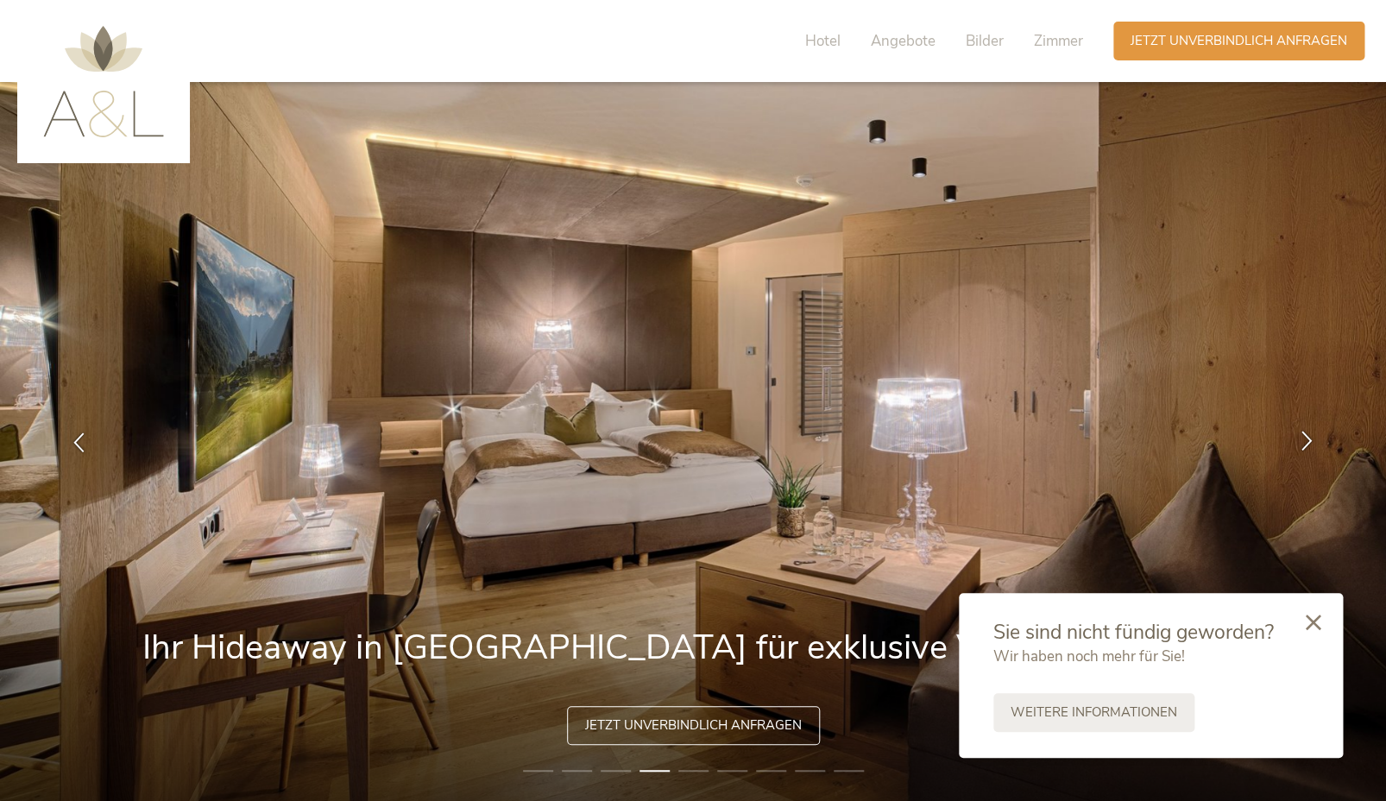
click at [1306, 433] on icon at bounding box center [1307, 440] width 20 height 20
click at [1305, 434] on icon at bounding box center [1307, 440] width 20 height 20
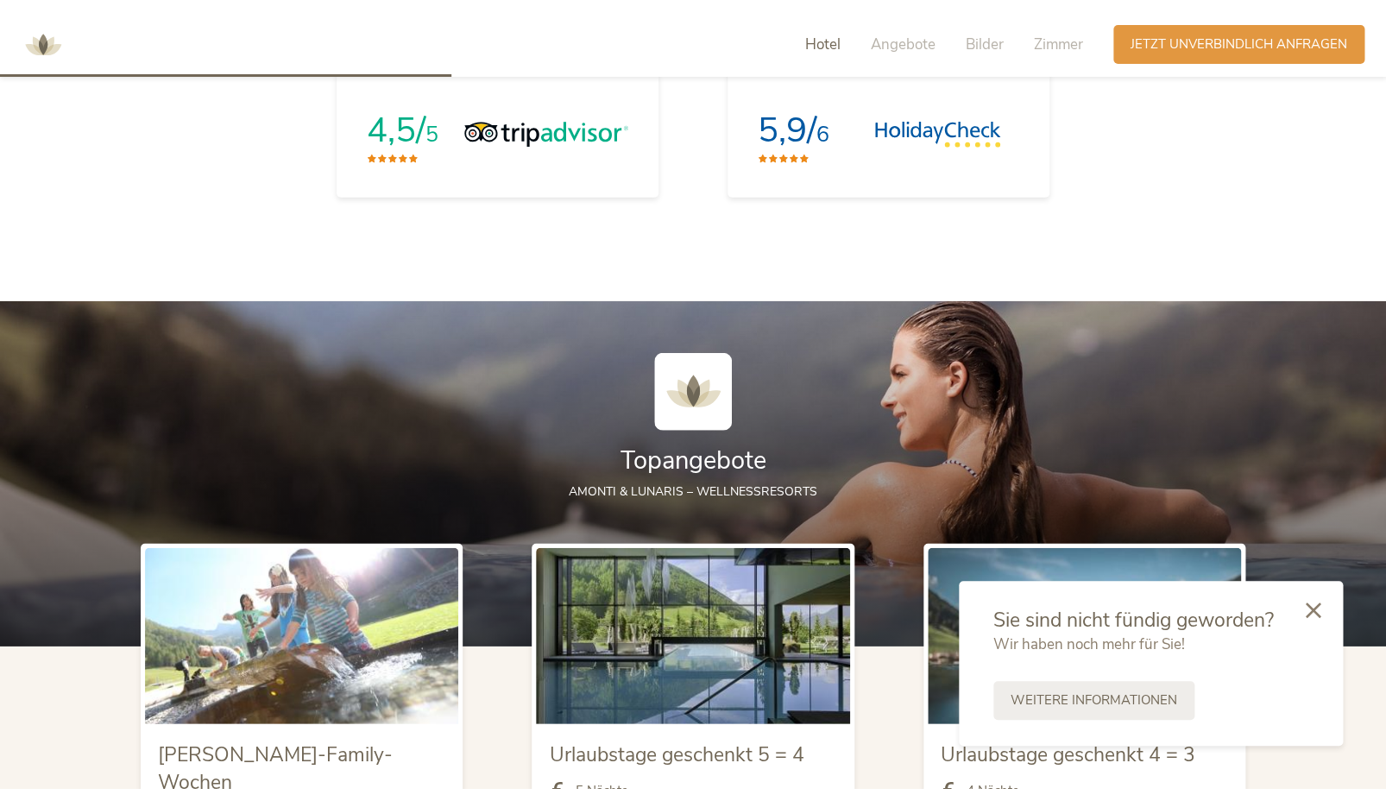
scroll to position [1683, 0]
